Goal: Information Seeking & Learning: Learn about a topic

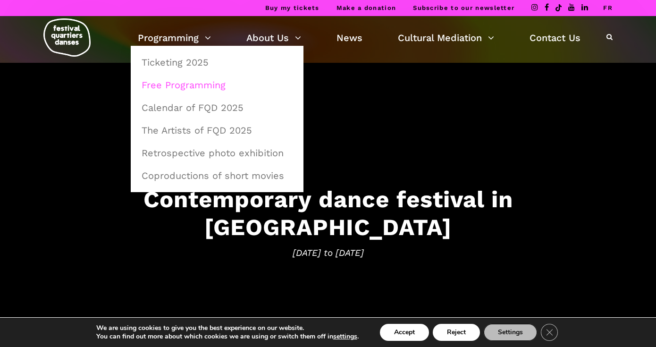
click at [173, 82] on link "Free Programming" at bounding box center [217, 85] width 162 height 22
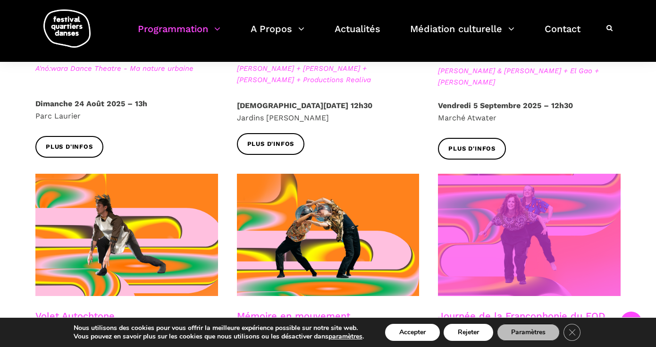
scroll to position [576, 0]
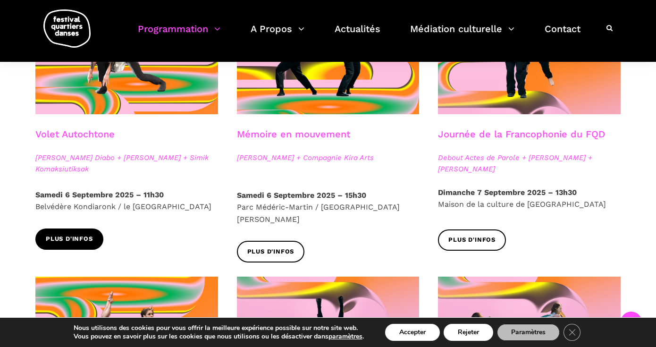
click at [76, 234] on span "Plus d'infos" at bounding box center [69, 239] width 47 height 10
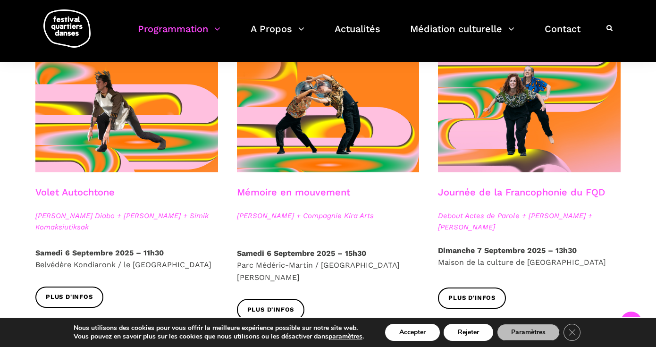
scroll to position [569, 0]
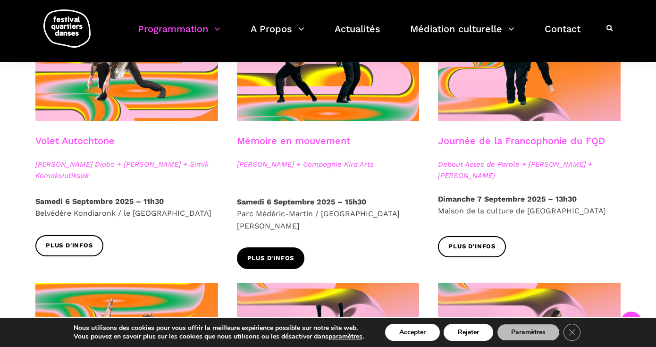
click at [284, 253] on span "Plus d'infos" at bounding box center [270, 258] width 47 height 10
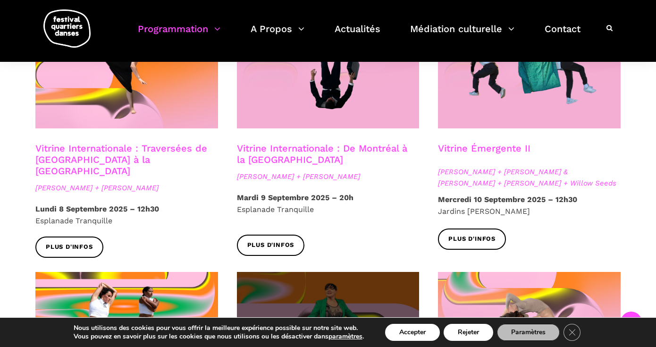
scroll to position [823, 0]
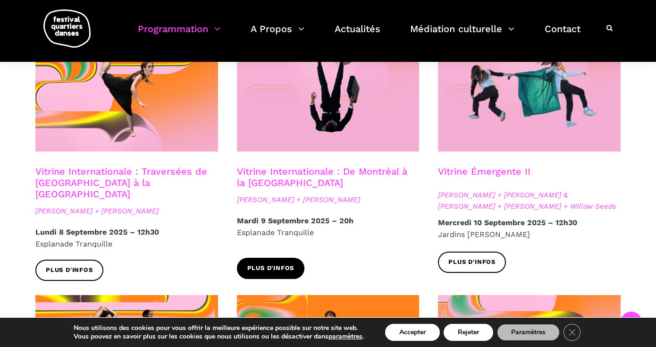
click at [292, 263] on span "Plus d'infos" at bounding box center [270, 268] width 47 height 10
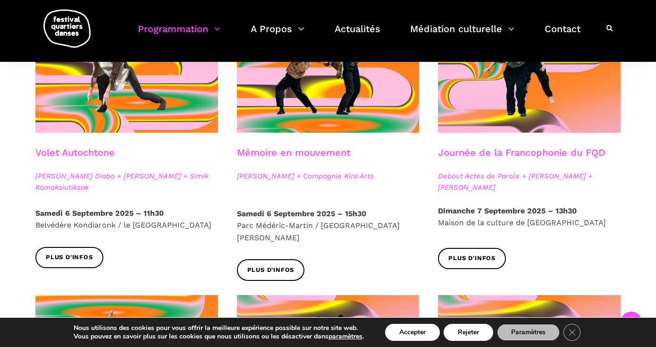
scroll to position [557, 0]
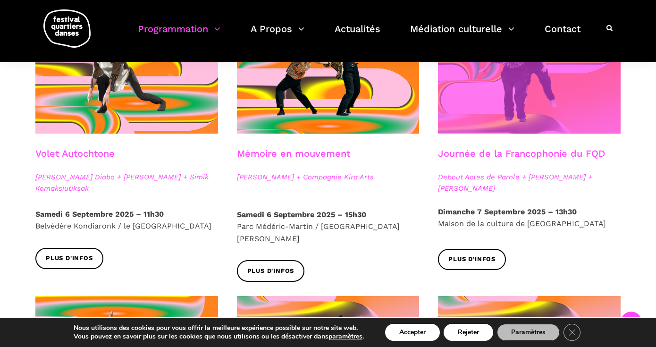
click at [512, 110] on span at bounding box center [529, 72] width 183 height 122
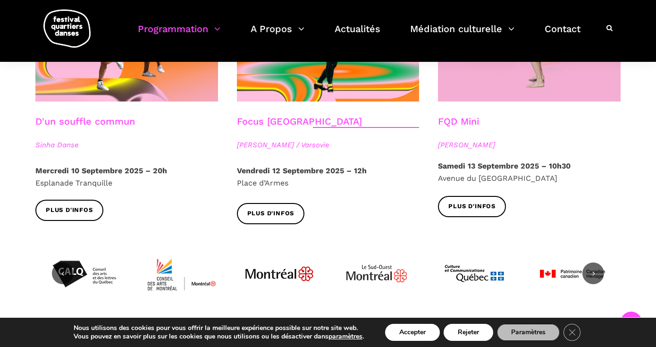
scroll to position [1152, 0]
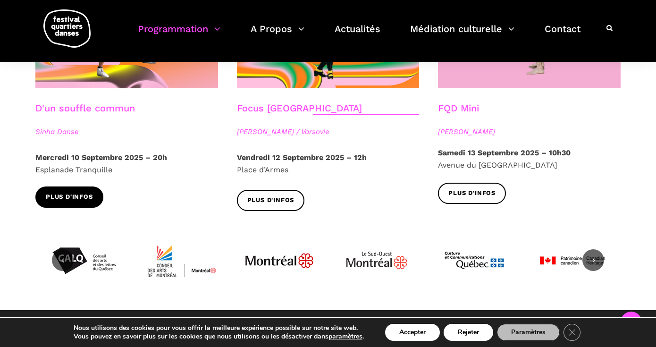
click at [80, 186] on link "Plus d'infos" at bounding box center [69, 196] width 68 height 21
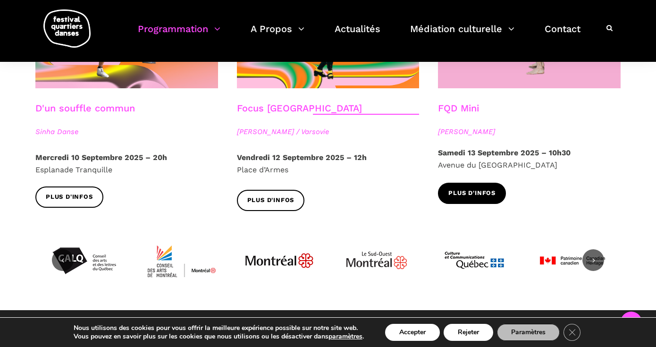
click at [467, 188] on span "Plus d'infos" at bounding box center [471, 193] width 47 height 10
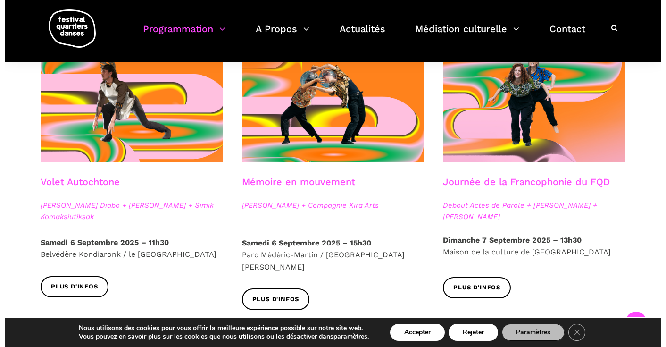
scroll to position [540, 0]
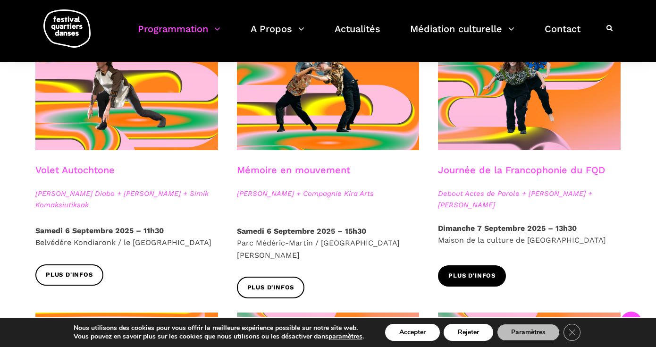
click at [477, 276] on span "Plus d'infos" at bounding box center [471, 276] width 47 height 10
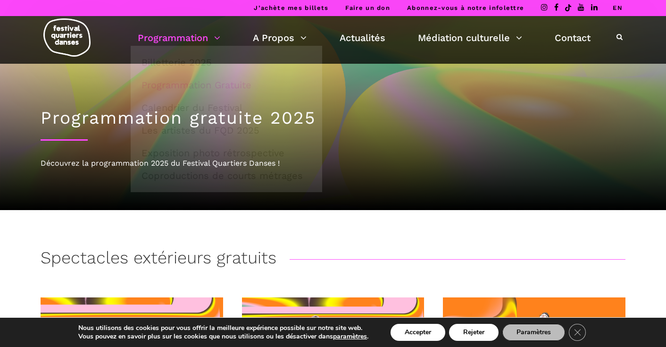
scroll to position [0, 0]
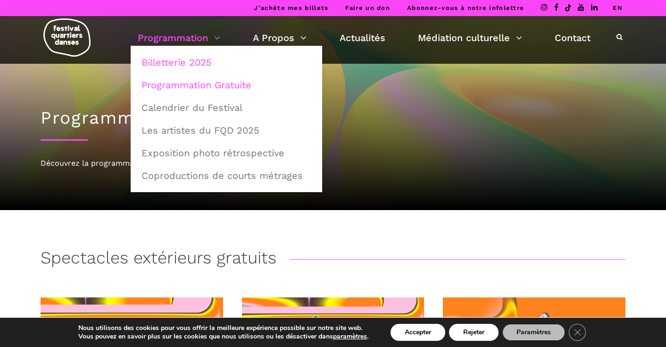
click at [197, 58] on link "Billetterie 2025" at bounding box center [226, 62] width 181 height 22
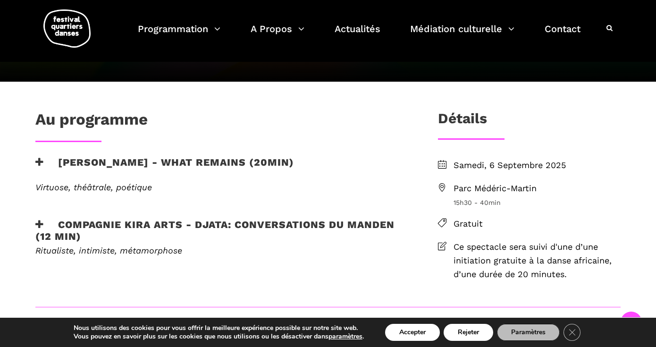
click at [458, 184] on span "Parc Médéric-Martin" at bounding box center [536, 189] width 167 height 14
click at [466, 187] on span "Parc Médéric-Martin" at bounding box center [536, 189] width 167 height 14
drag, startPoint x: 457, startPoint y: 188, endPoint x: 536, endPoint y: 189, distance: 79.8
click at [536, 189] on span "Parc Médéric-Martin" at bounding box center [536, 189] width 167 height 14
click at [540, 190] on span "Parc Médéric-Martin" at bounding box center [536, 189] width 167 height 14
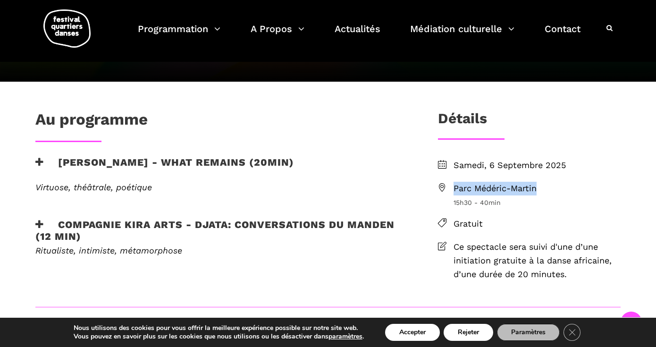
drag, startPoint x: 454, startPoint y: 188, endPoint x: 545, endPoint y: 189, distance: 91.1
click at [545, 189] on span "Parc Médéric-Martin" at bounding box center [536, 189] width 167 height 14
copy span "Parc Médéric-Martin"
click at [367, 194] on div "Virtuose, théâtrale, poétique Charles Brecard, danseur, chorégraphe et poète, p…" at bounding box center [221, 193] width 391 height 22
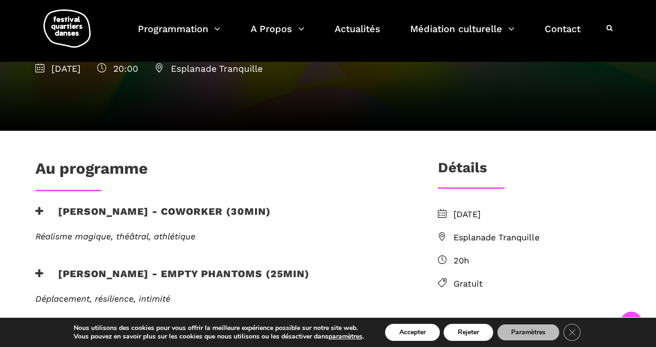
scroll to position [157, 0]
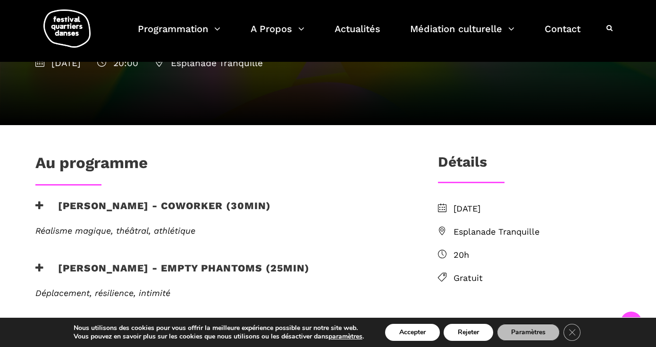
click at [468, 228] on span "Esplanade Tranquille" at bounding box center [536, 232] width 167 height 14
drag, startPoint x: 454, startPoint y: 229, endPoint x: 538, endPoint y: 226, distance: 84.5
click at [538, 226] on span "Esplanade Tranquille" at bounding box center [536, 232] width 167 height 14
copy span "Esplanade Tranquille"
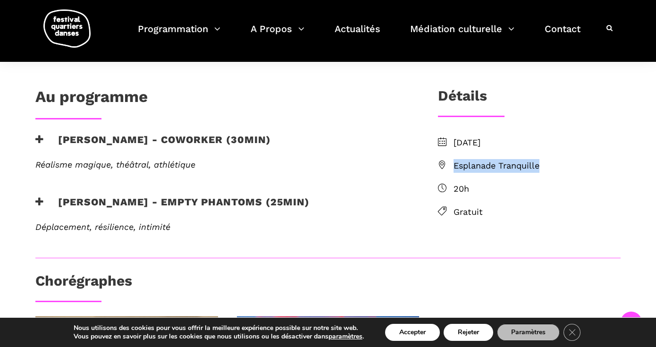
scroll to position [229, 0]
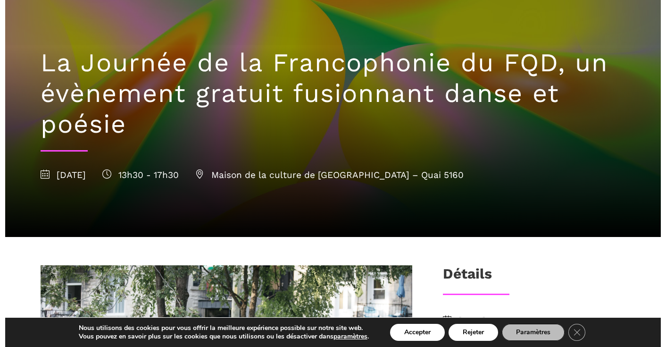
scroll to position [94, 0]
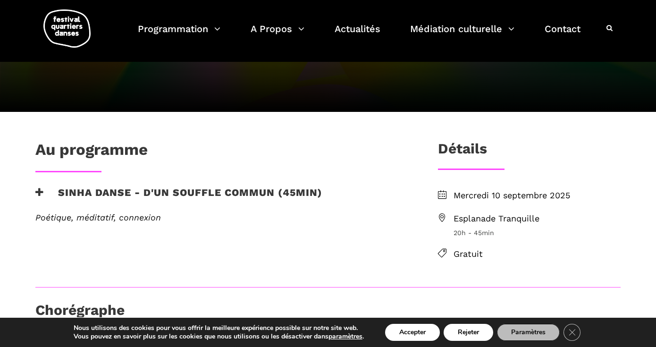
scroll to position [115, 0]
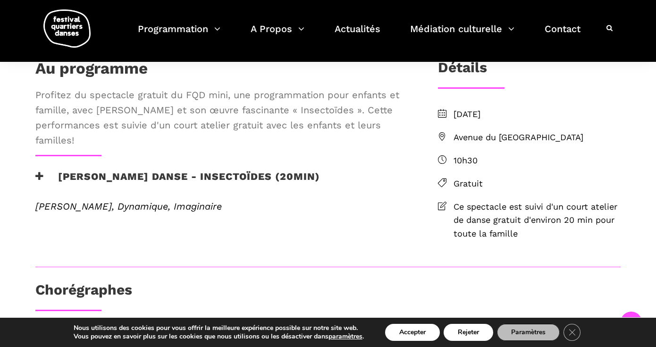
scroll to position [208, 0]
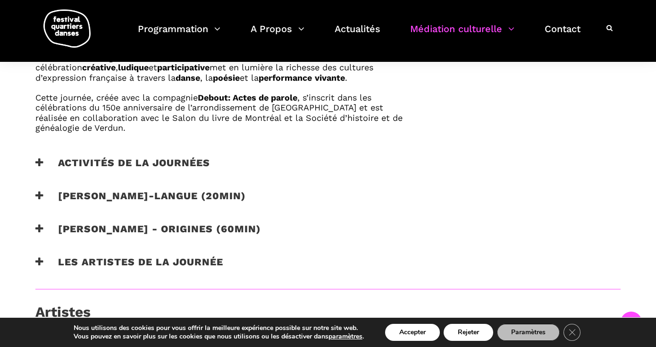
scroll to position [621, 0]
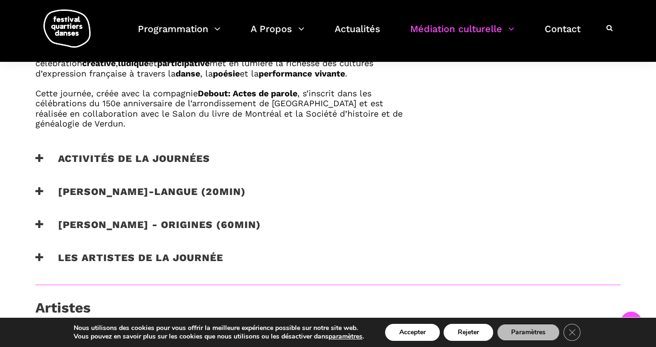
click at [42, 186] on icon at bounding box center [39, 191] width 8 height 10
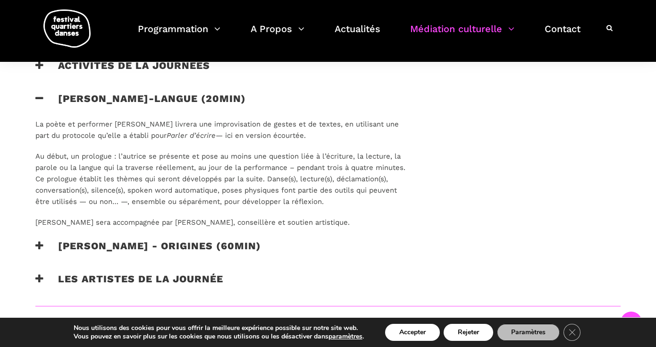
scroll to position [718, 0]
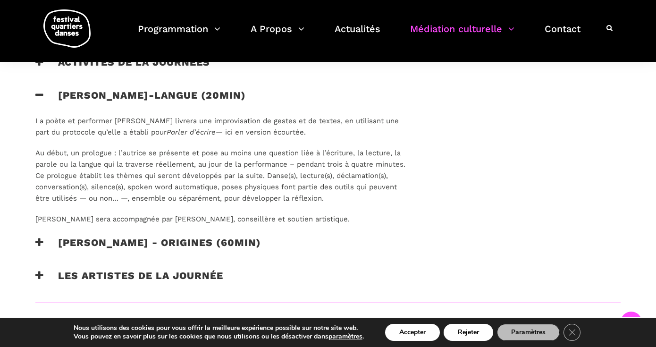
click at [39, 237] on icon at bounding box center [39, 242] width 8 height 10
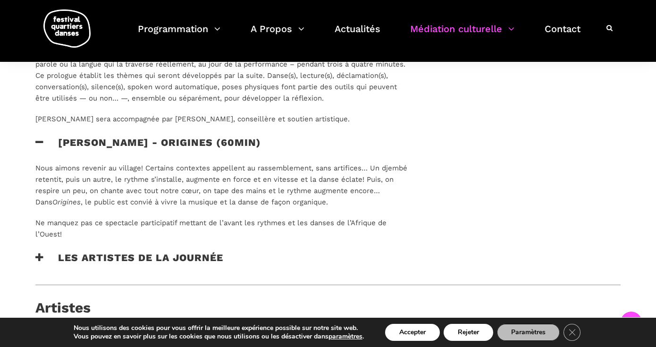
scroll to position [829, 0]
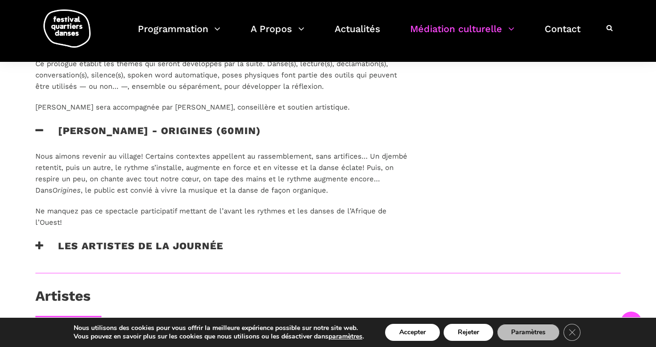
click at [40, 241] on icon at bounding box center [39, 246] width 8 height 10
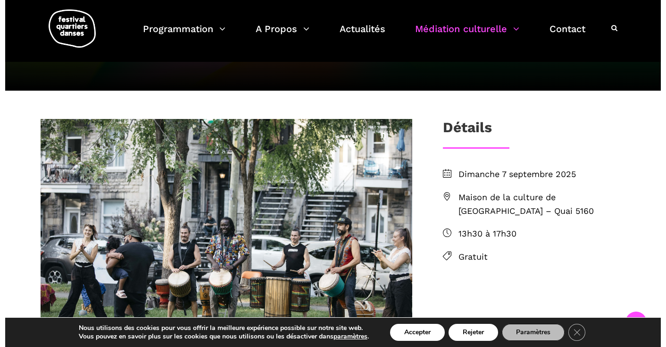
scroll to position [221, 0]
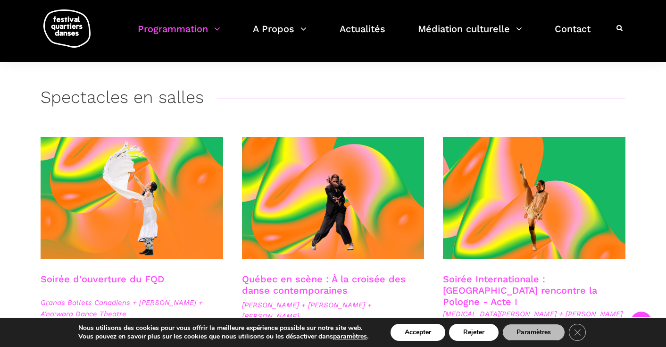
scroll to position [150, 0]
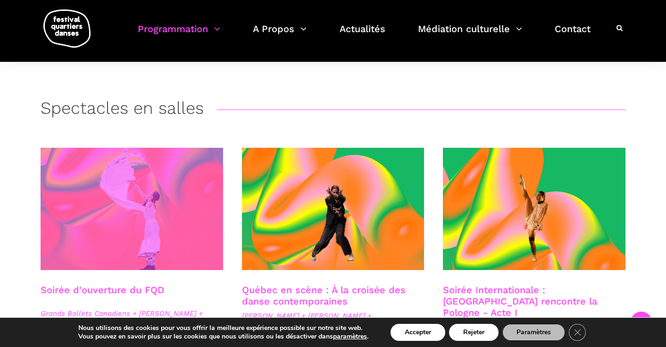
click at [140, 190] on span at bounding box center [132, 209] width 183 height 122
